Goal: Task Accomplishment & Management: Manage account settings

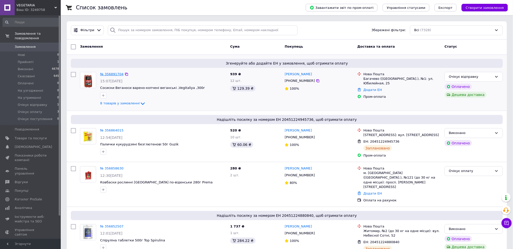
click at [107, 75] on link "№ 356891704" at bounding box center [111, 74] width 23 height 4
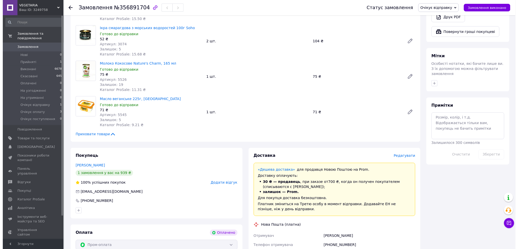
scroll to position [270, 0]
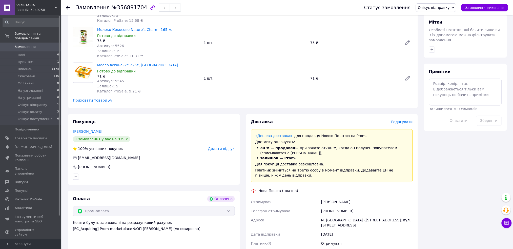
click at [406, 120] on span "Редагувати" at bounding box center [401, 122] width 21 height 4
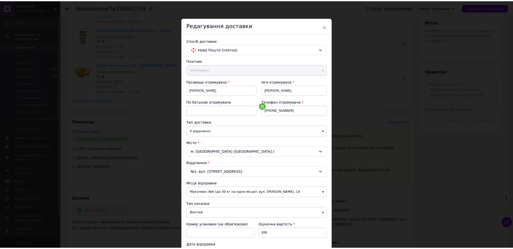
scroll to position [144, 0]
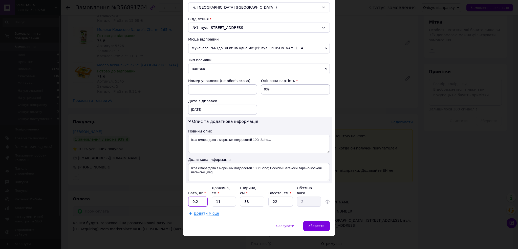
click at [196, 196] on input "0.2" at bounding box center [197, 201] width 19 height 10
type input "2.2"
click at [315, 224] on div "Зберегти" at bounding box center [316, 226] width 27 height 10
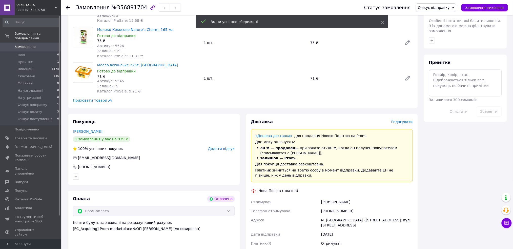
scroll to position [337, 0]
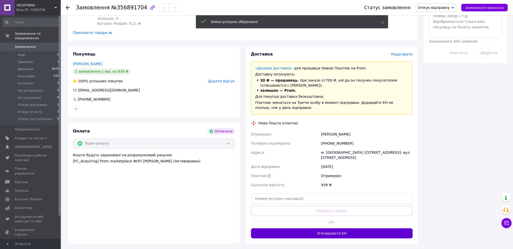
click at [334, 228] on button "Згенерувати ЕН" at bounding box center [332, 233] width 162 height 10
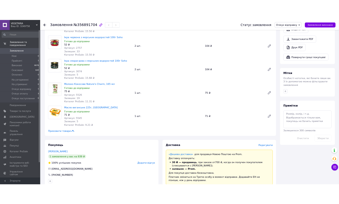
scroll to position [135, 0]
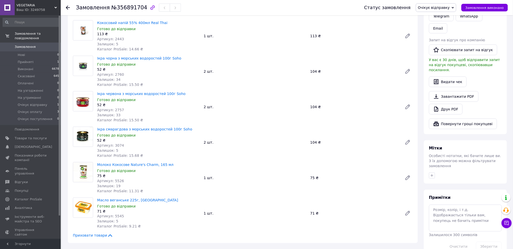
click at [65, 7] on div "Замовлення №356891704 Статус замовлення Очікує відправку [PERSON_NAME] Виконано…" at bounding box center [287, 7] width 452 height 15
click at [70, 7] on div at bounding box center [71, 7] width 10 height 15
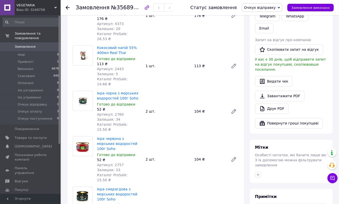
click at [64, 6] on div "Замовлення №356891704 Статус замовлення Очікує відправку [PERSON_NAME] Виконано…" at bounding box center [200, 7] width 279 height 15
click at [66, 6] on icon at bounding box center [68, 8] width 4 height 4
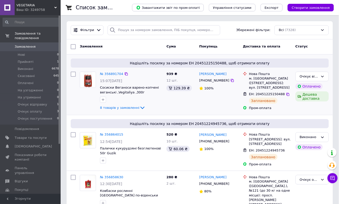
click at [73, 75] on input "checkbox" at bounding box center [73, 74] width 5 height 5
checkbox input "true"
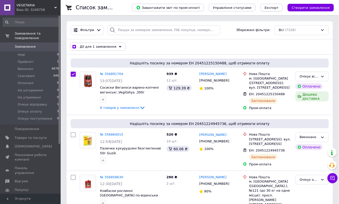
click at [276, 6] on span "Експорт" at bounding box center [272, 8] width 14 height 4
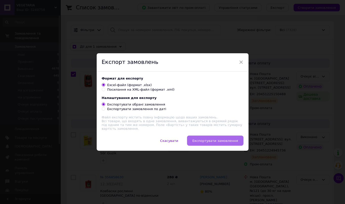
click at [219, 136] on button "Експортувати замовлення" at bounding box center [215, 141] width 56 height 10
checkbox input "true"
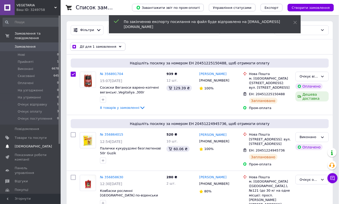
click at [31, 144] on span "[DEMOGRAPHIC_DATA]" at bounding box center [33, 146] width 37 height 5
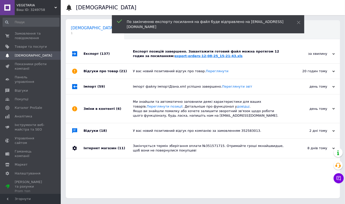
click at [182, 55] on link "export-orders-12-08-25_15-21-43.xls" at bounding box center [208, 56] width 68 height 4
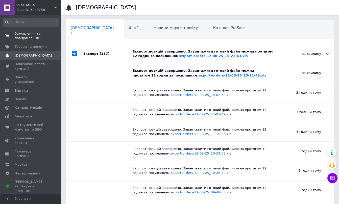
click at [29, 34] on span "Замовлення та повідомлення" at bounding box center [31, 35] width 32 height 9
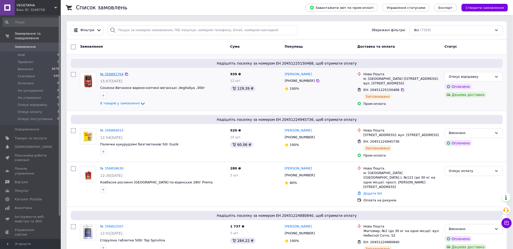
click at [107, 72] on link "№ 356891704" at bounding box center [111, 74] width 23 height 4
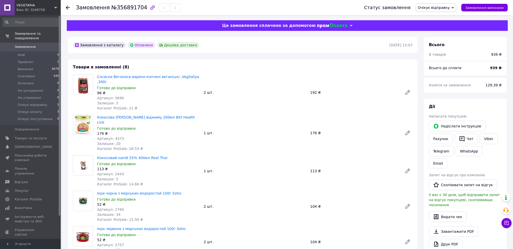
click at [443, 7] on span "Очікує відправку" at bounding box center [434, 8] width 32 height 4
click at [435, 26] on li "Виконано" at bounding box center [436, 25] width 40 height 8
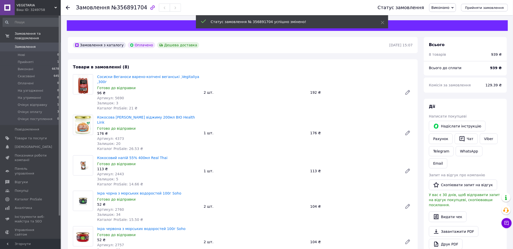
drag, startPoint x: 328, startPoint y: 64, endPoint x: 339, endPoint y: 67, distance: 11.5
click at [328, 64] on div "Товари в замовленні (8) Сосиски Веганоси варено-копчені веганські ,Vegitaliya ,…" at bounding box center [243, 218] width 350 height 318
click at [482, 138] on link "Viber" at bounding box center [488, 138] width 18 height 11
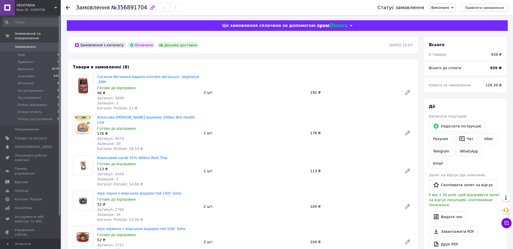
click at [35, 45] on span "Замовлення" at bounding box center [31, 47] width 32 height 5
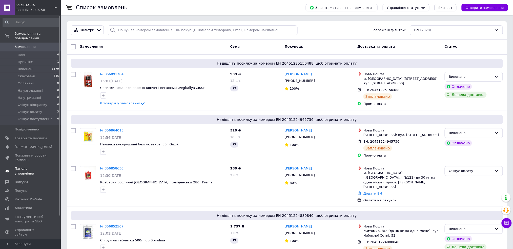
click at [38, 166] on span "Панель управління" at bounding box center [31, 170] width 32 height 9
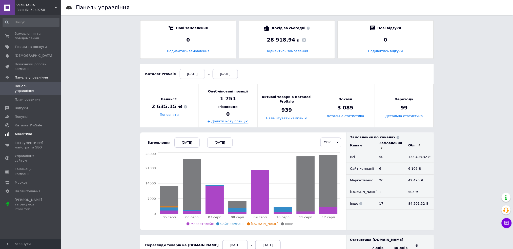
click at [19, 131] on span "Аналітика" at bounding box center [23, 133] width 17 height 5
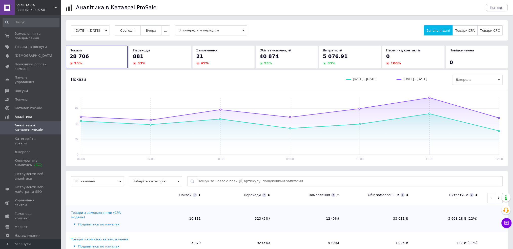
click at [103, 29] on button "[DATE] - [DATE]" at bounding box center [90, 30] width 39 height 10
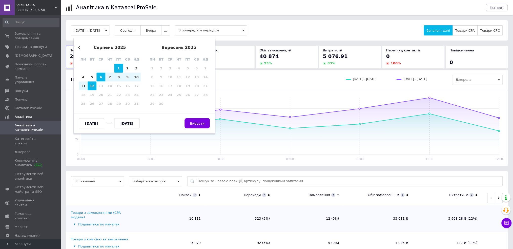
click at [117, 67] on div "1" at bounding box center [118, 68] width 9 height 9
type input "[DATE]"
click at [89, 86] on div "12" at bounding box center [92, 85] width 9 height 9
type input "[DATE]"
click at [196, 120] on button "Вибрати" at bounding box center [197, 123] width 25 height 10
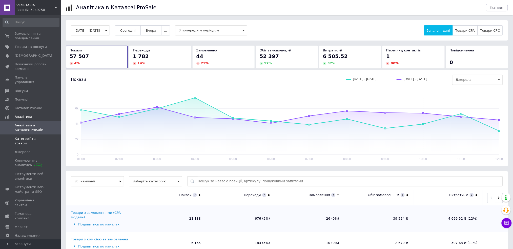
click at [27, 136] on span "Категорії та товари" at bounding box center [31, 140] width 32 height 9
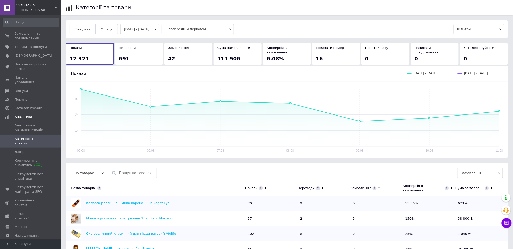
click at [127, 33] on button "[DATE] - [DATE]" at bounding box center [139, 29] width 39 height 10
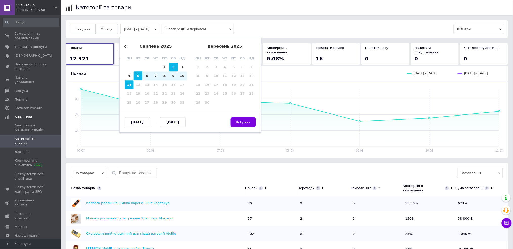
click at [169, 63] on div "2" at bounding box center [173, 67] width 9 height 9
type input "[DATE]"
click at [165, 65] on div "1" at bounding box center [164, 67] width 9 height 9
type input "[DATE]"
click at [127, 85] on div "11" at bounding box center [129, 84] width 9 height 9
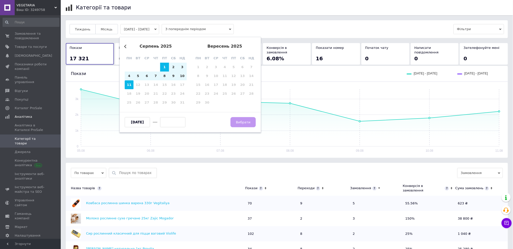
type input "[DATE]"
click at [236, 117] on div "[DATE] [DATE] Вибрати" at bounding box center [190, 119] width 131 height 15
click at [234, 120] on button "Вибрати" at bounding box center [242, 122] width 25 height 10
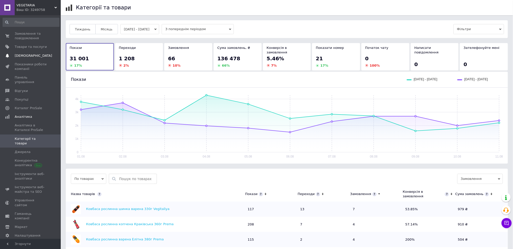
click at [15, 52] on link "[DEMOGRAPHIC_DATA] 0" at bounding box center [31, 55] width 62 height 9
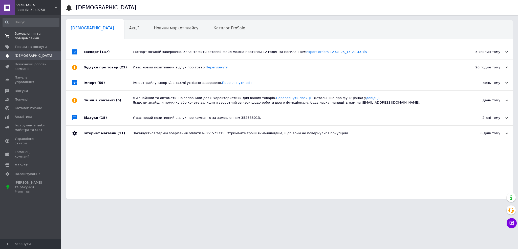
click at [34, 38] on span "Замовлення та повідомлення" at bounding box center [31, 35] width 32 height 9
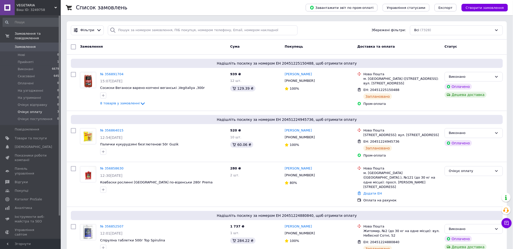
click at [41, 109] on li "Очікує оплату 3" at bounding box center [31, 111] width 62 height 7
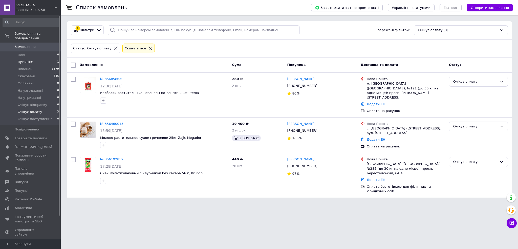
click at [32, 58] on li "Прийняті 1" at bounding box center [31, 61] width 62 height 7
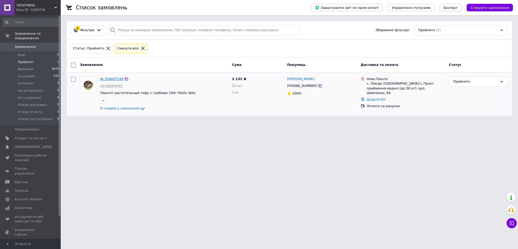
click at [113, 79] on link "№ 356607336" at bounding box center [111, 79] width 23 height 4
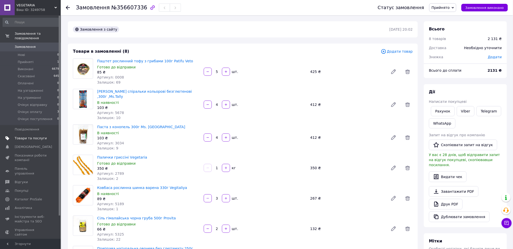
click at [34, 136] on span "Товари та послуги" at bounding box center [31, 138] width 32 height 5
